Goal: Find specific page/section: Find specific page/section

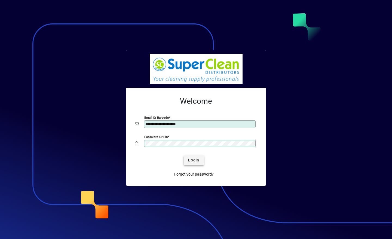
click at [196, 160] on span "Login" at bounding box center [193, 160] width 11 height 6
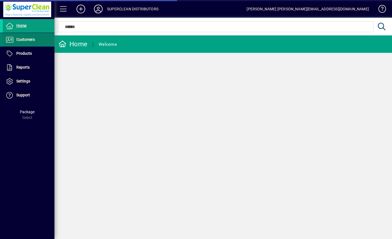
click at [32, 40] on span "Customers" at bounding box center [25, 39] width 19 height 4
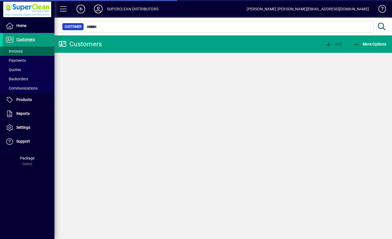
click at [21, 53] on span "Invoices" at bounding box center [13, 51] width 17 height 4
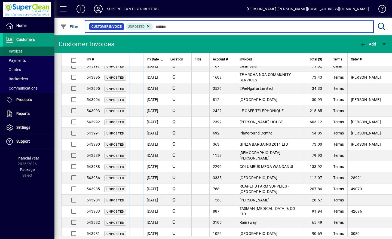
scroll to position [71, 0]
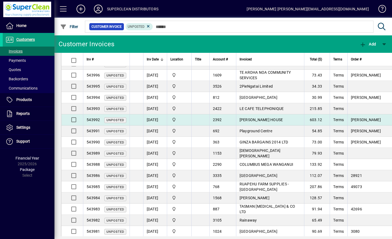
click at [261, 121] on span "[PERSON_NAME] HOUSE" at bounding box center [262, 120] width 44 height 4
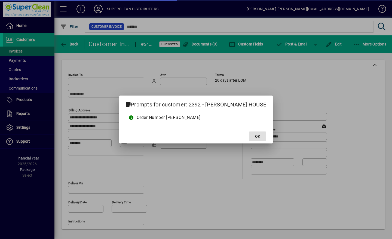
type input "**********"
click at [249, 139] on span at bounding box center [257, 136] width 17 height 13
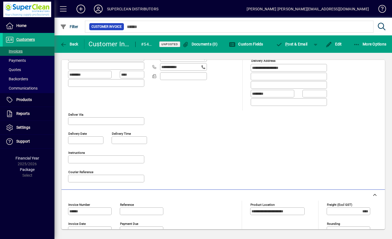
scroll to position [68, 0]
click at [69, 44] on span "Back" at bounding box center [69, 44] width 18 height 4
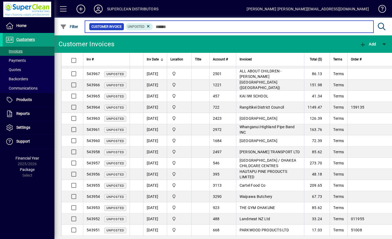
scroll to position [363, 0]
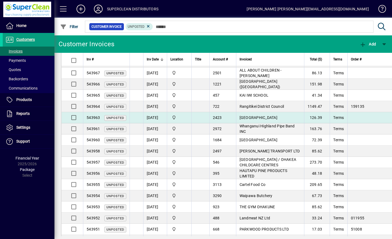
click at [277, 119] on span "[GEOGRAPHIC_DATA]" at bounding box center [259, 117] width 38 height 4
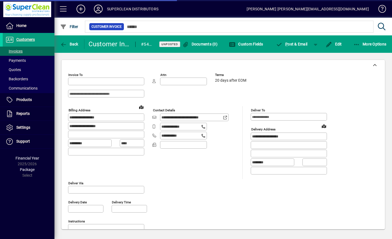
type input "**********"
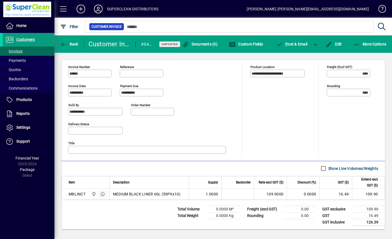
scroll to position [207, 0]
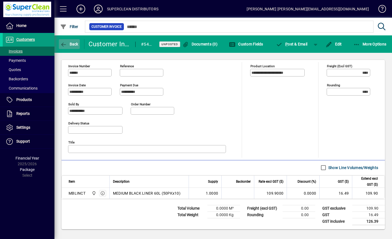
click at [66, 46] on icon "button" at bounding box center [63, 44] width 7 height 5
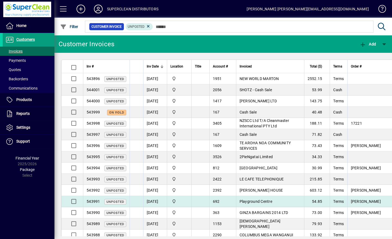
click at [335, 201] on td "Terms" at bounding box center [338, 201] width 17 height 11
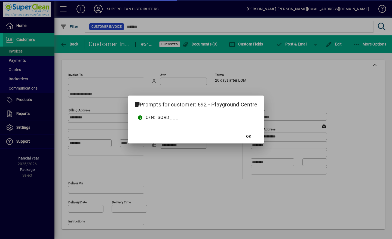
type input "**********"
type input "******"
click at [252, 134] on span at bounding box center [248, 136] width 17 height 13
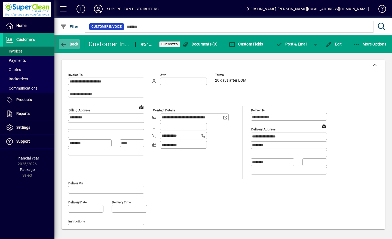
click at [72, 44] on span "Back" at bounding box center [69, 44] width 18 height 4
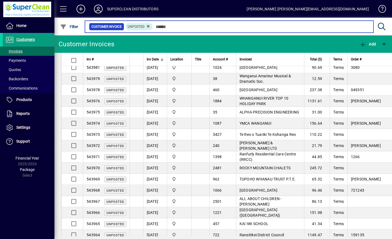
scroll to position [244, 0]
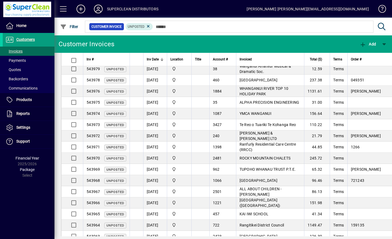
click at [101, 13] on icon at bounding box center [98, 9] width 11 height 9
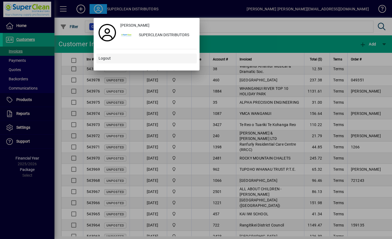
click at [109, 58] on span "Logout" at bounding box center [105, 59] width 12 height 6
